Goal: Navigation & Orientation: Find specific page/section

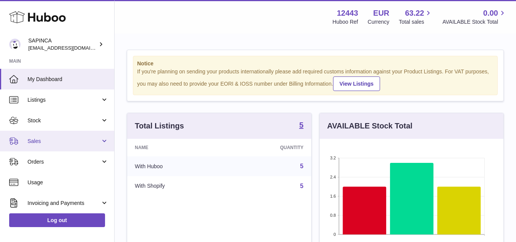
scroll to position [119, 184]
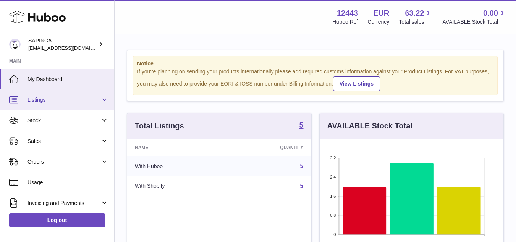
click at [38, 98] on span "Listings" at bounding box center [64, 99] width 73 height 7
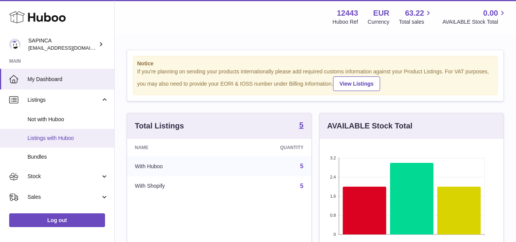
click at [51, 143] on link "Listings with Huboo" at bounding box center [57, 138] width 114 height 19
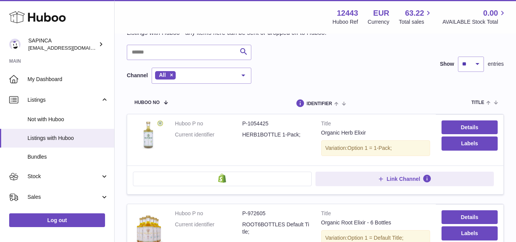
scroll to position [153, 0]
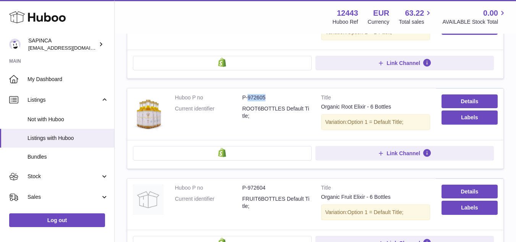
drag, startPoint x: 265, startPoint y: 97, endPoint x: 248, endPoint y: 97, distance: 17.2
click at [248, 97] on dd "P-972605" at bounding box center [275, 97] width 67 height 7
copy dd "972605"
